Goal: Find specific page/section: Find specific page/section

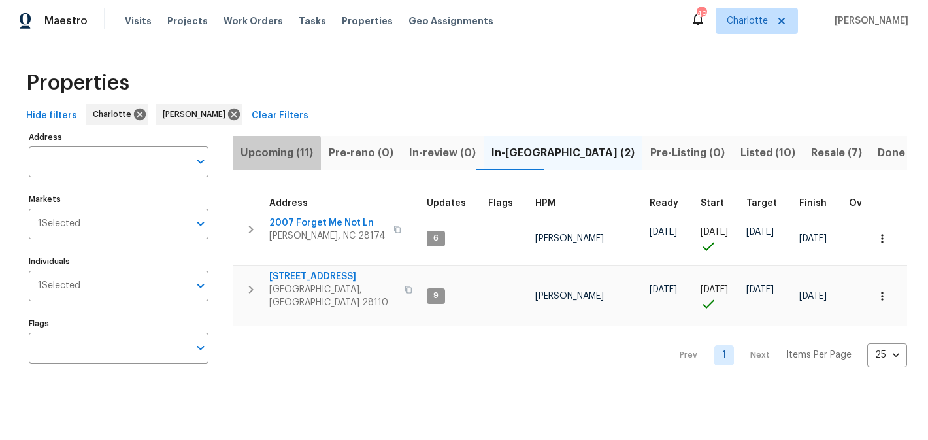
click at [269, 154] on span "Upcoming (11)" at bounding box center [277, 153] width 73 height 18
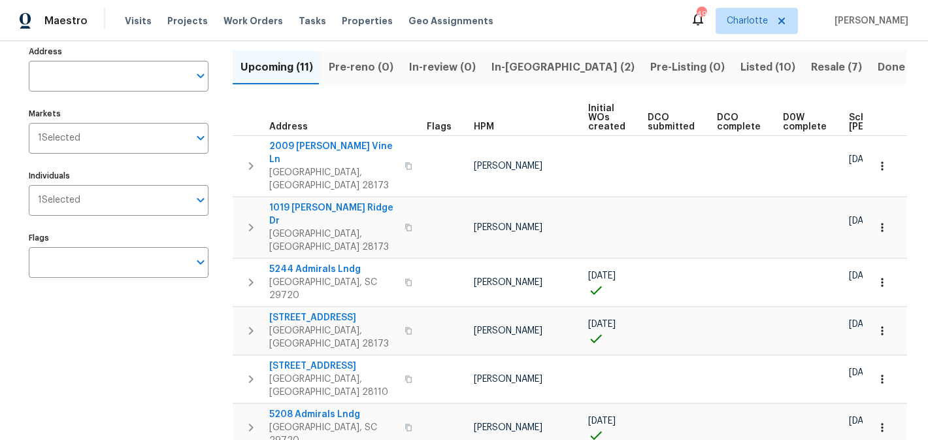
scroll to position [84, 0]
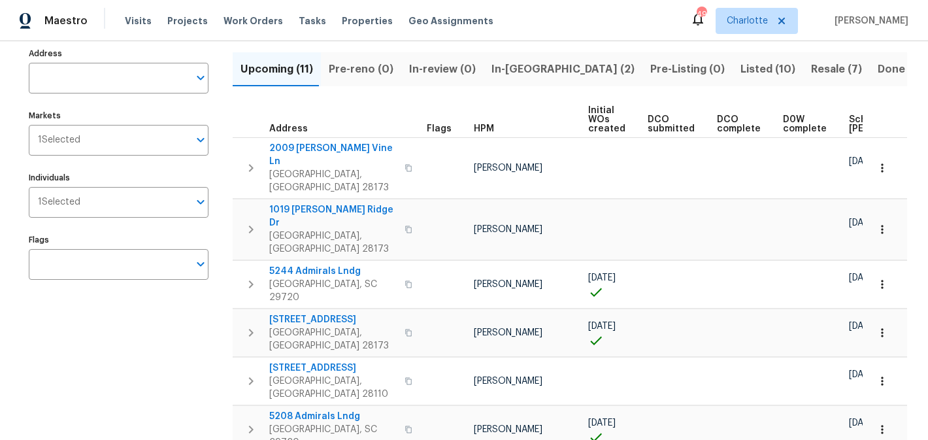
click at [496, 74] on span "In-[GEOGRAPHIC_DATA] (2)" at bounding box center [563, 69] width 143 height 18
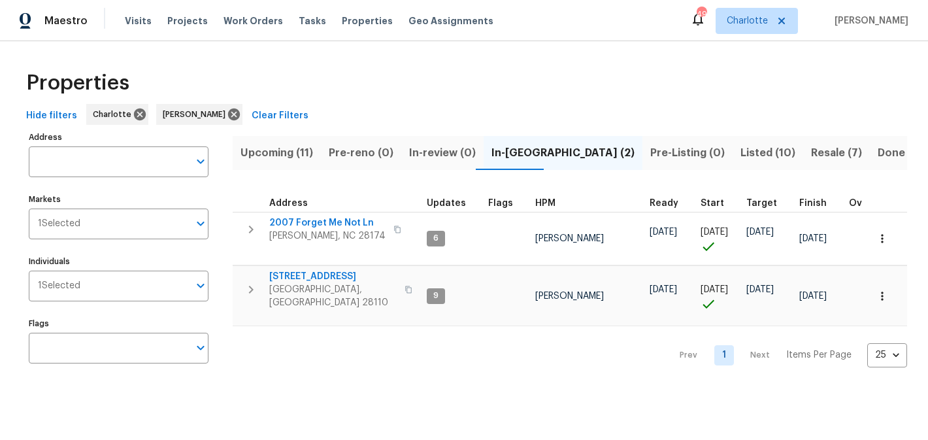
click at [811, 152] on span "Resale (7)" at bounding box center [836, 153] width 51 height 18
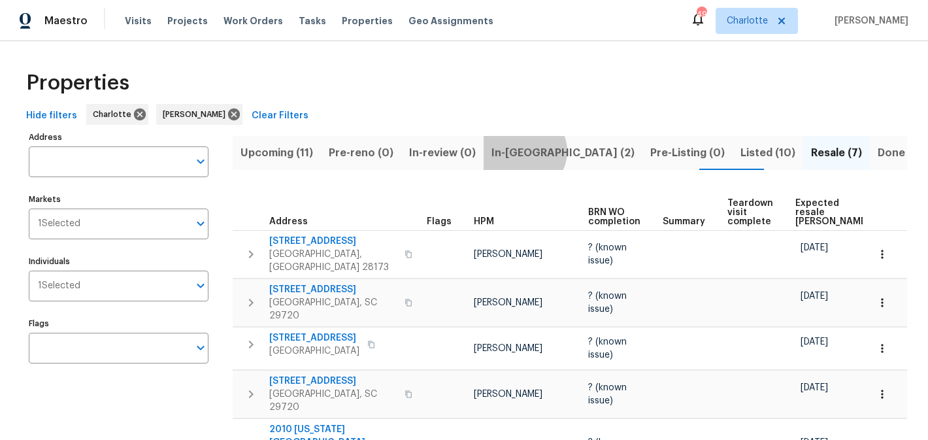
click at [515, 151] on span "In-[GEOGRAPHIC_DATA] (2)" at bounding box center [563, 153] width 143 height 18
